Goal: Book appointment/travel/reservation

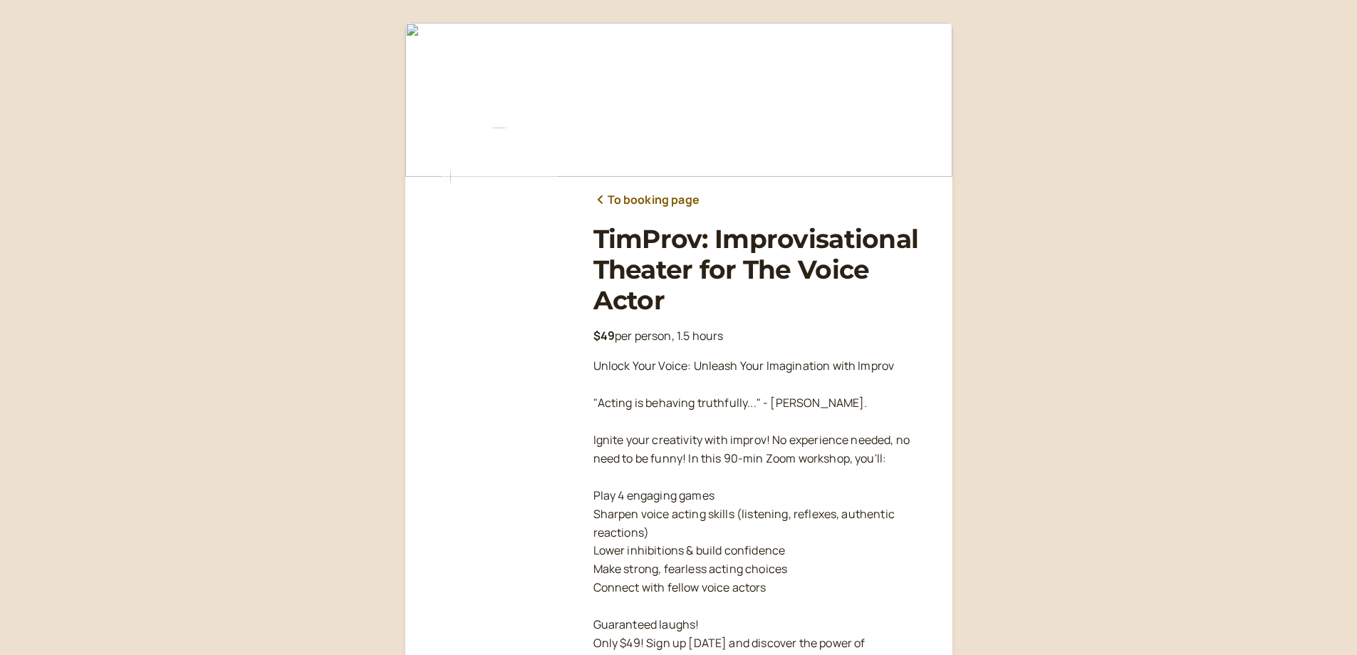
scroll to position [207, 0]
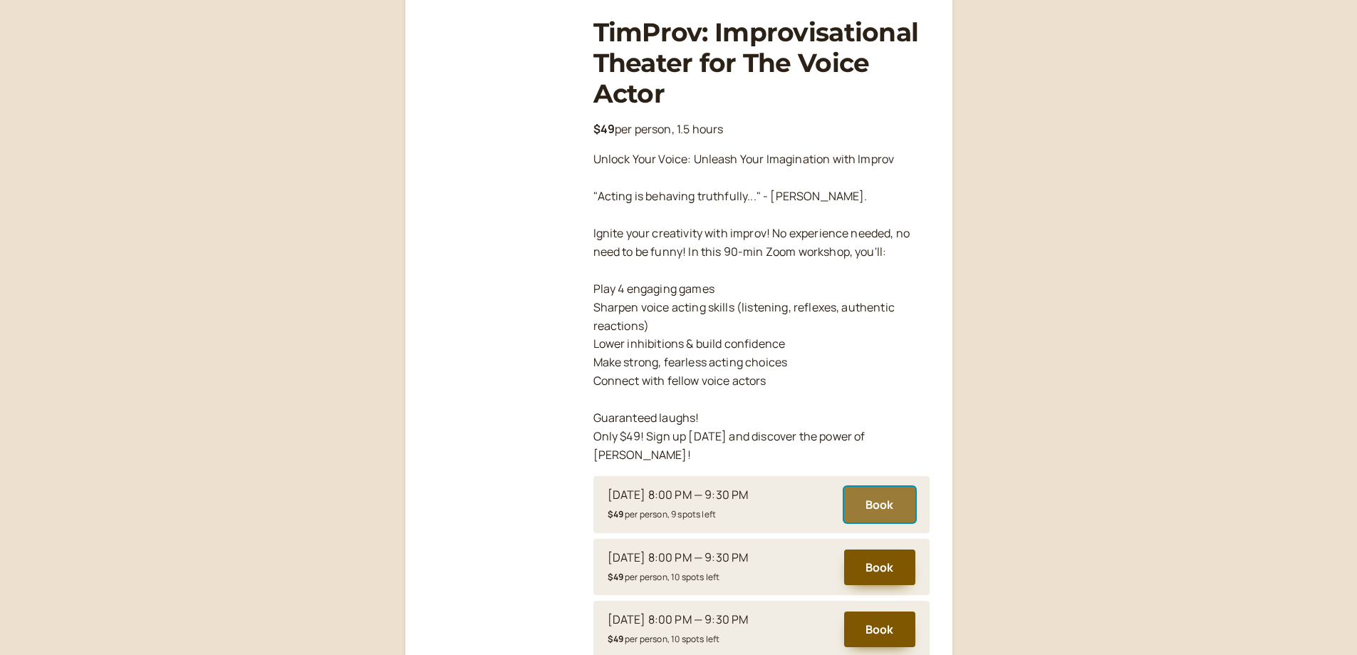
click at [874, 488] on button "Book" at bounding box center [879, 505] width 71 height 36
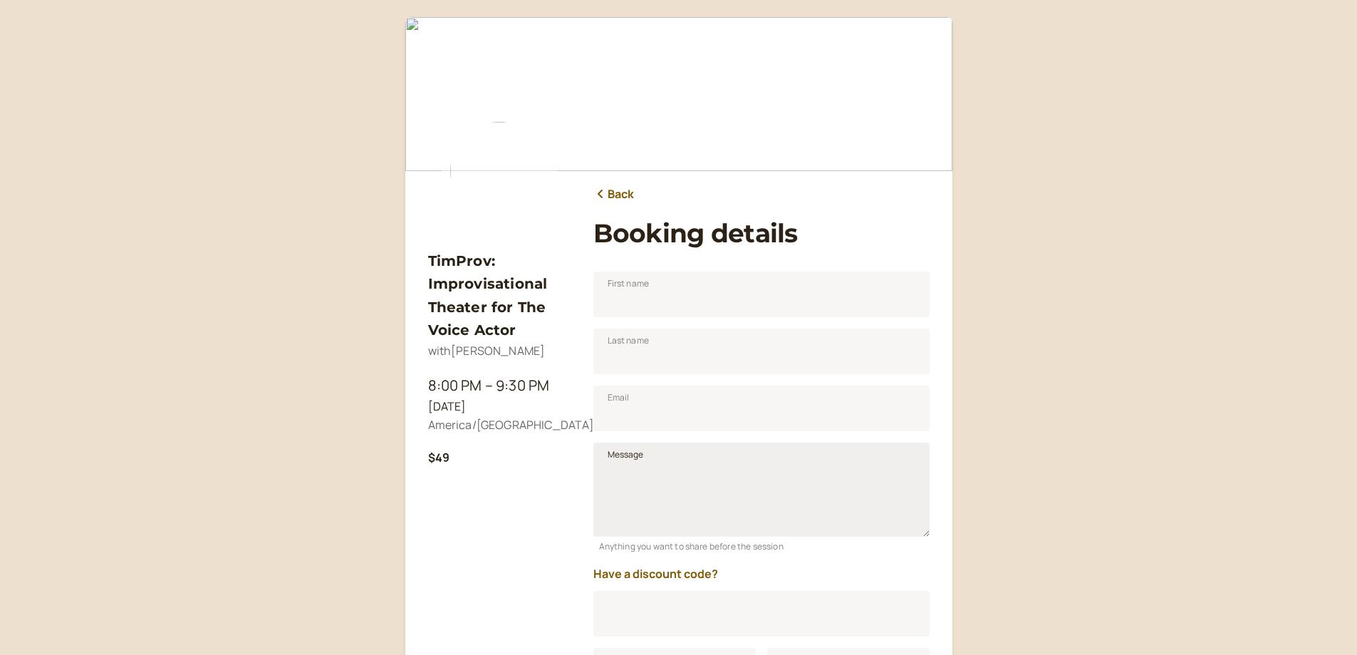
scroll to position [177, 0]
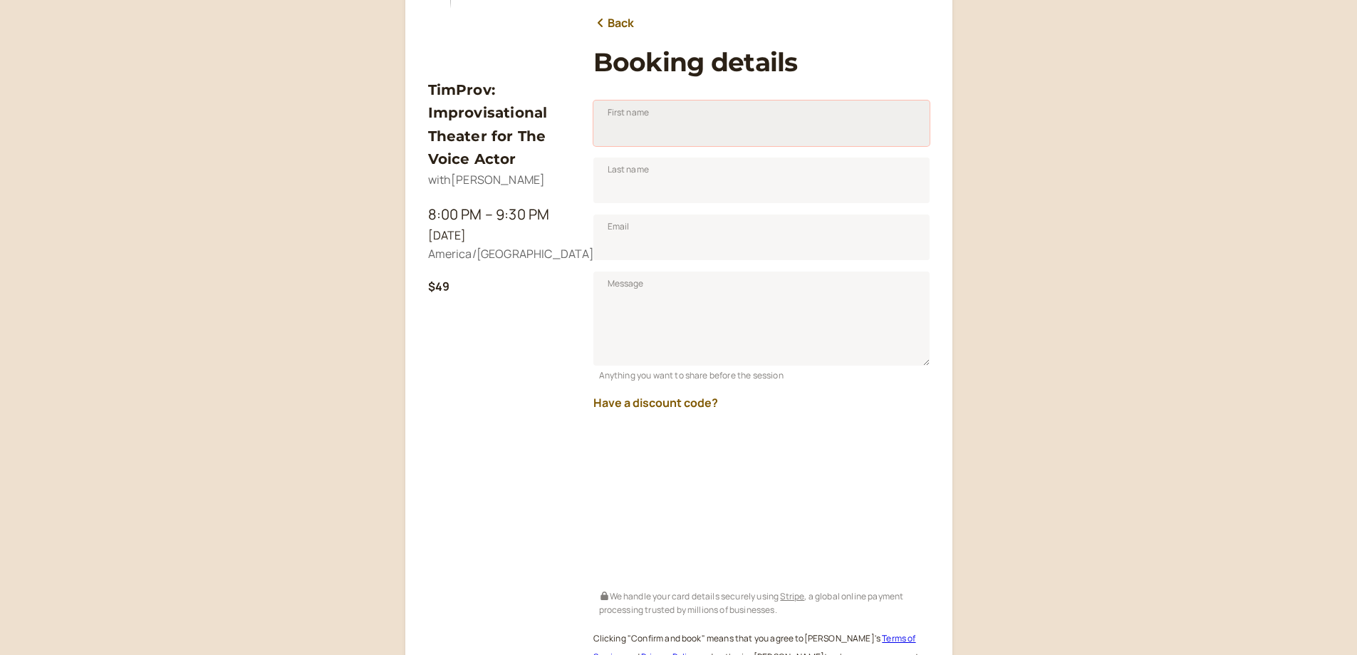
click at [723, 119] on input "First name" at bounding box center [762, 123] width 336 height 46
type input "[PERSON_NAME]"
type input "Vaadeland"
type input "[PERSON_NAME][EMAIL_ADDRESS][DOMAIN_NAME]"
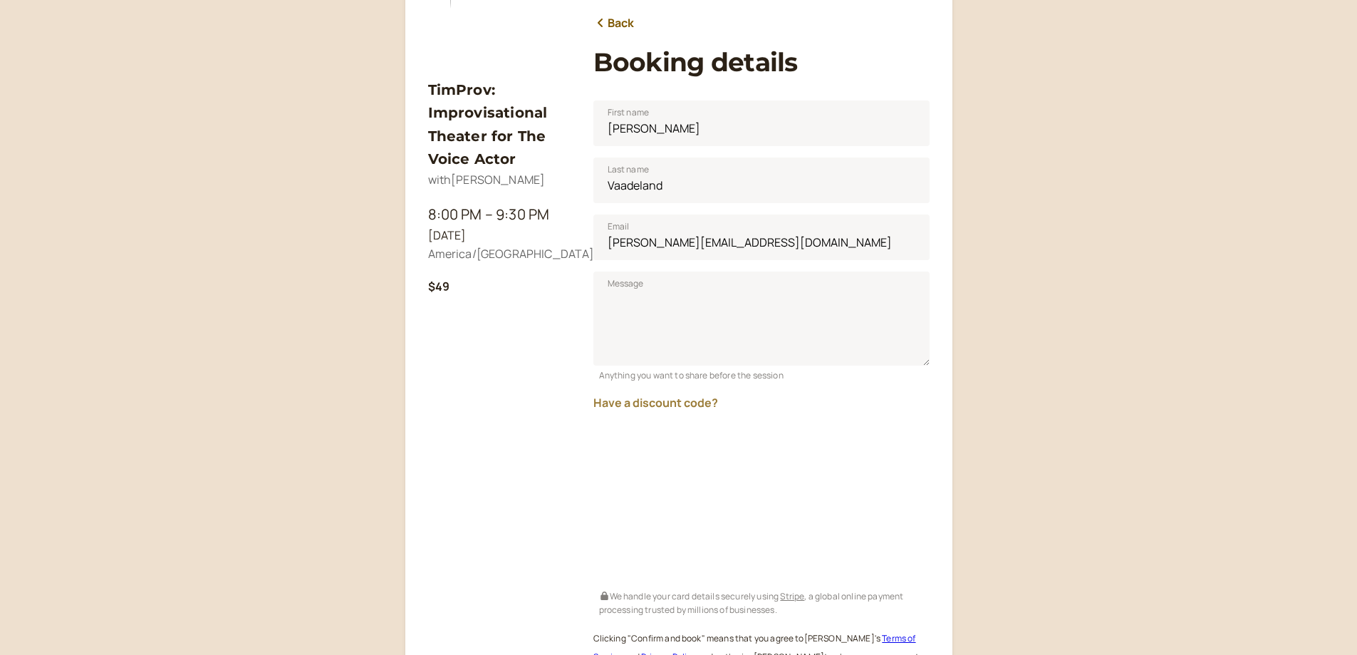
click at [658, 406] on button "Have a discount code?" at bounding box center [656, 402] width 125 height 13
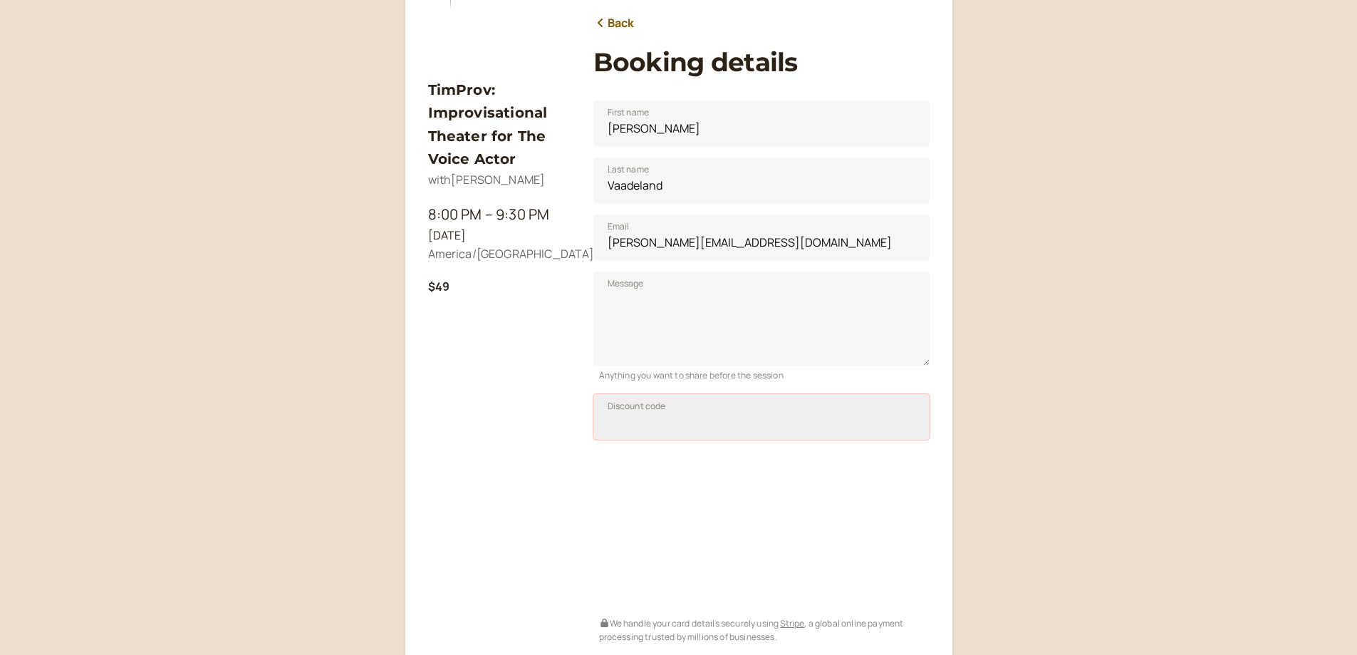
click at [683, 421] on input "Discount code" at bounding box center [762, 417] width 336 height 46
type input "SAVPRO25"
click at [906, 421] on button "Apply" at bounding box center [893, 421] width 45 height 24
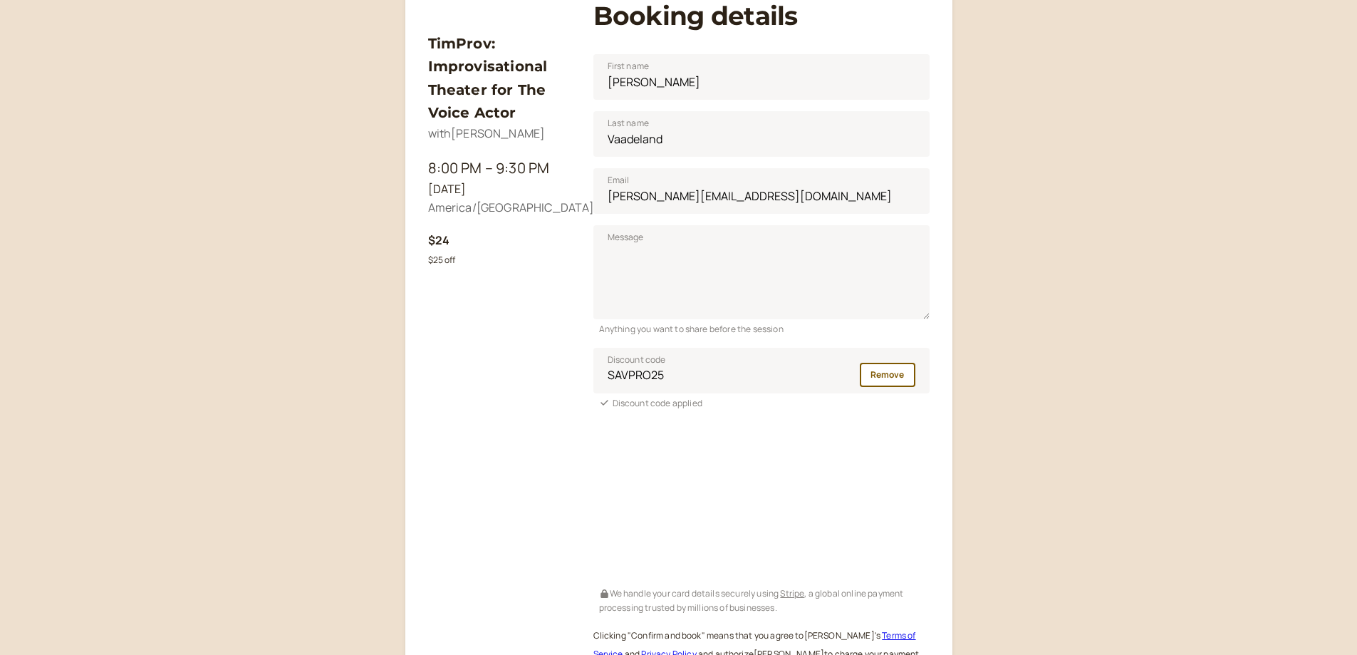
scroll to position [248, 0]
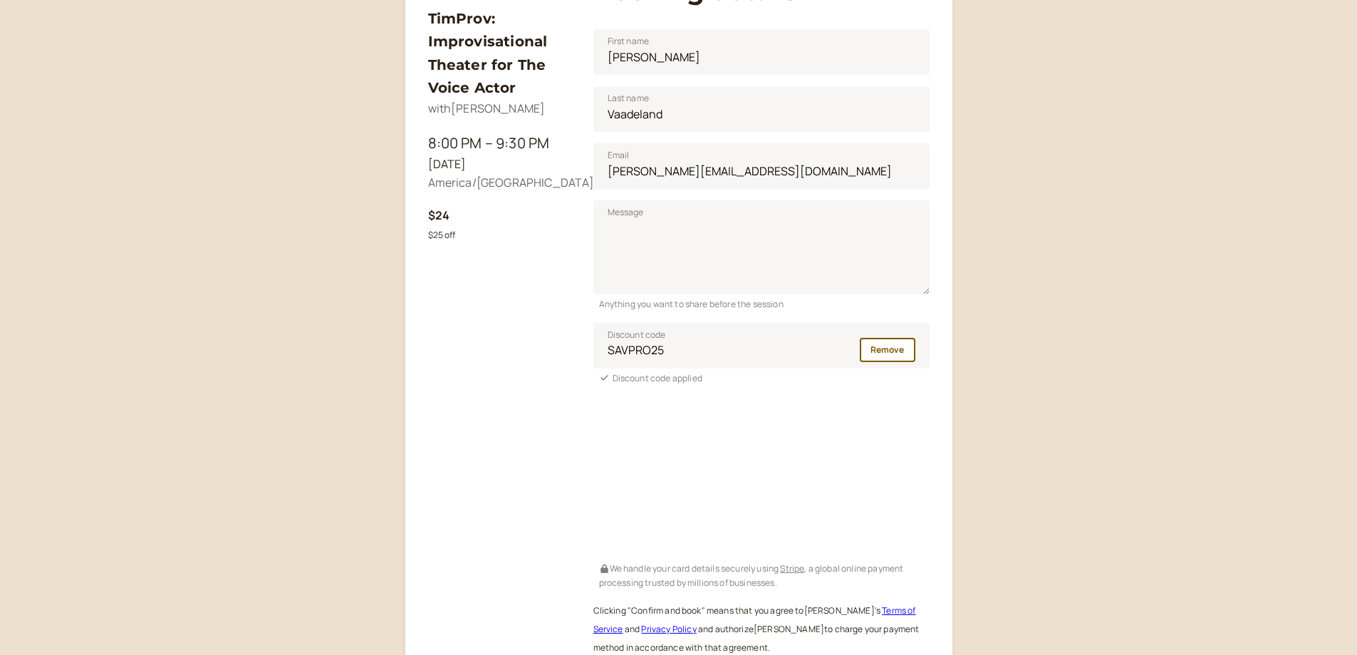
click at [565, 472] on div "TimProv: Improvisational Theater for The Voice Actor with [PERSON_NAME] 8:00 PM…" at bounding box center [499, 345] width 143 height 718
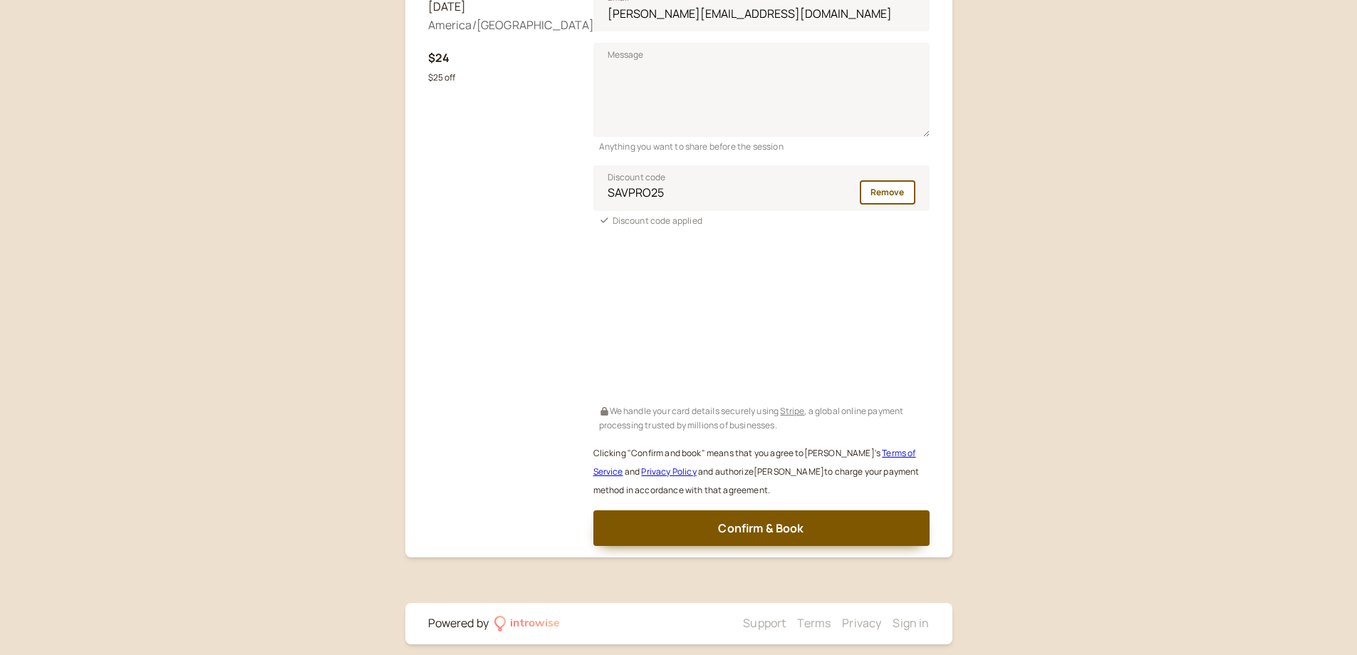
scroll to position [418, 0]
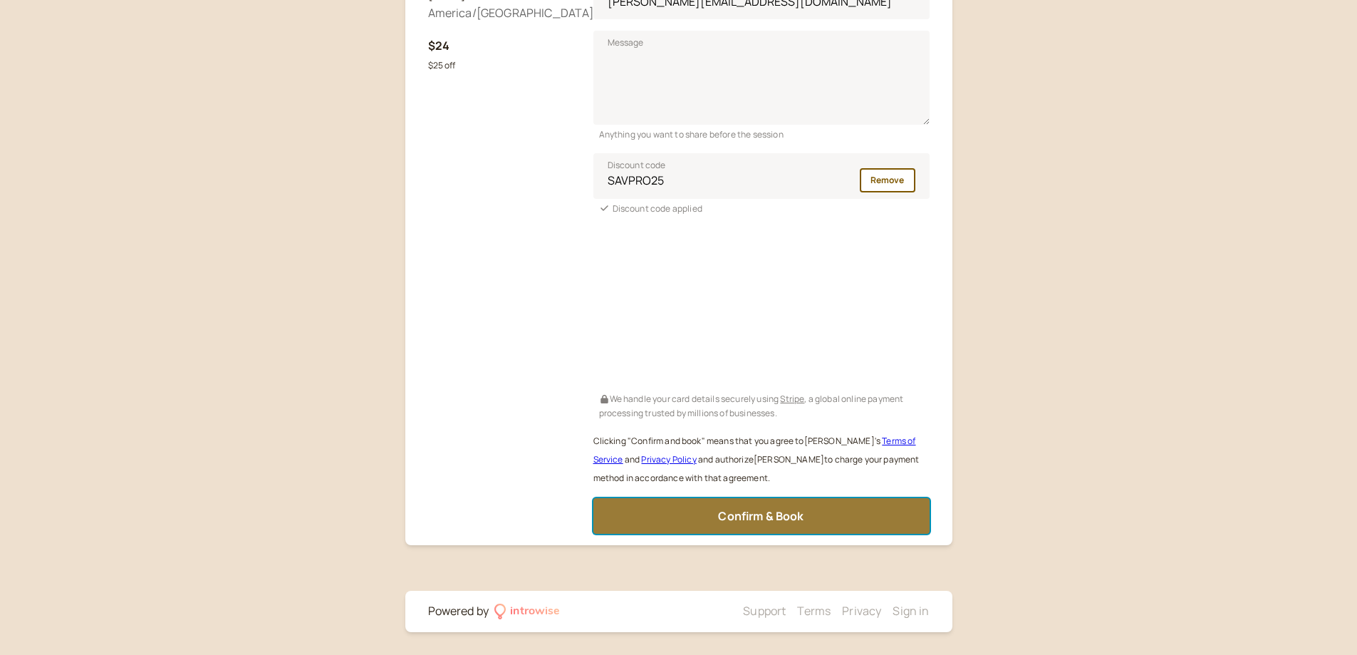
click at [745, 502] on button "Confirm & Book" at bounding box center [762, 516] width 336 height 36
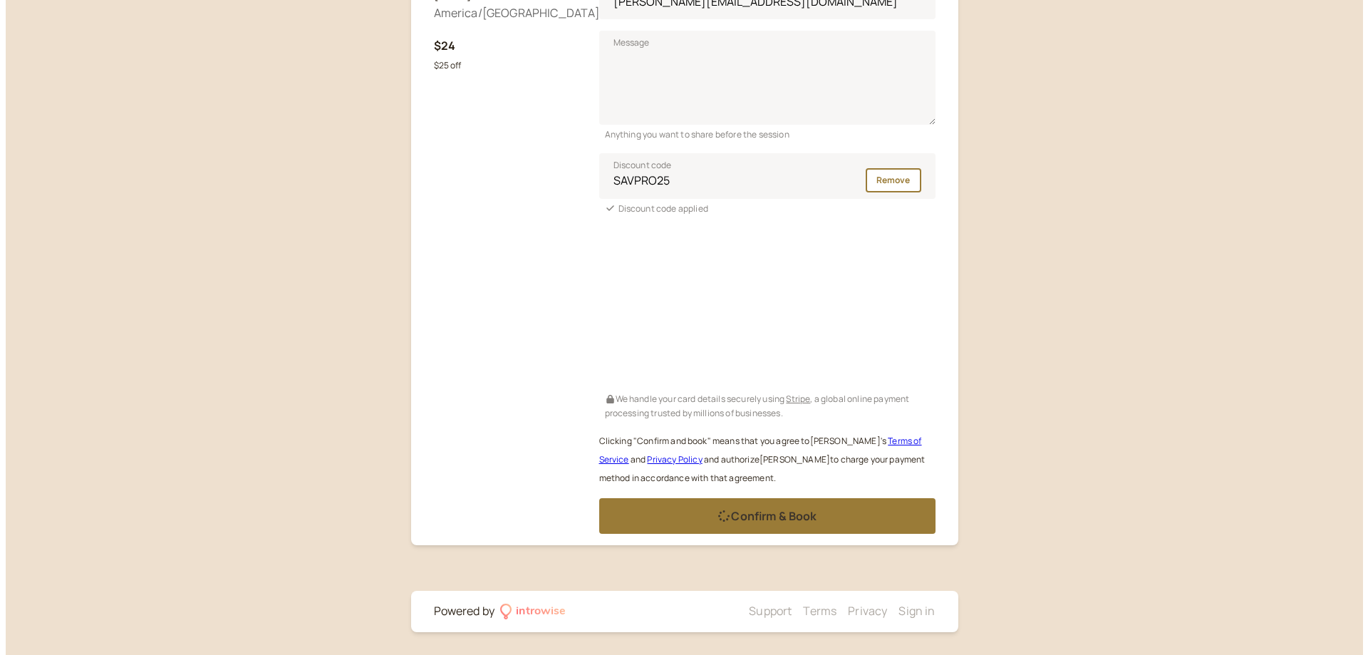
scroll to position [0, 0]
